Goal: Transaction & Acquisition: Purchase product/service

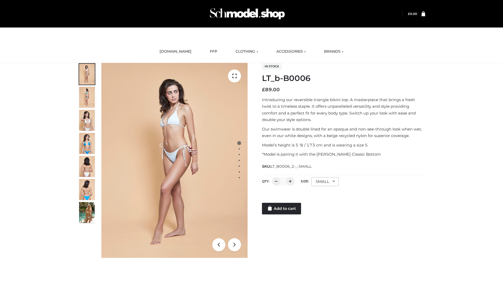
click at [282, 209] on link "Add to cart" at bounding box center [281, 209] width 39 height 12
